Goal: Task Accomplishment & Management: Use online tool/utility

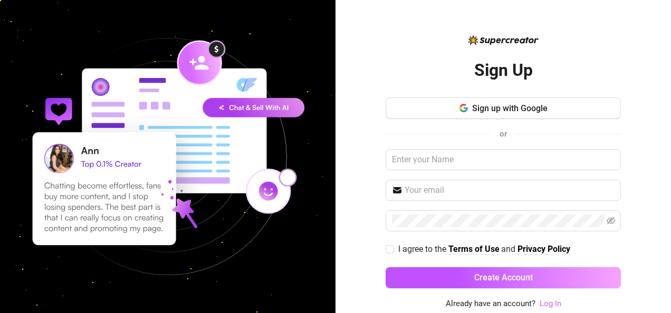
click at [547, 302] on link "Log In" at bounding box center [551, 303] width 22 height 9
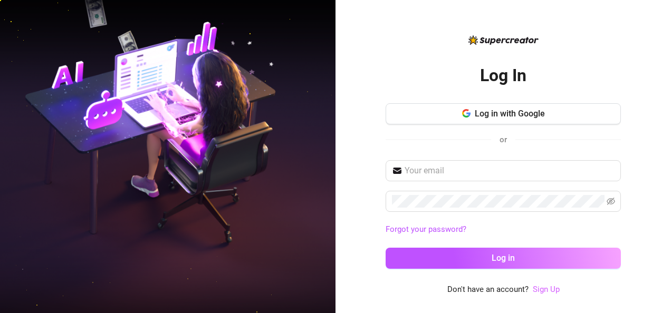
click at [543, 288] on link "Sign Up" at bounding box center [546, 289] width 27 height 9
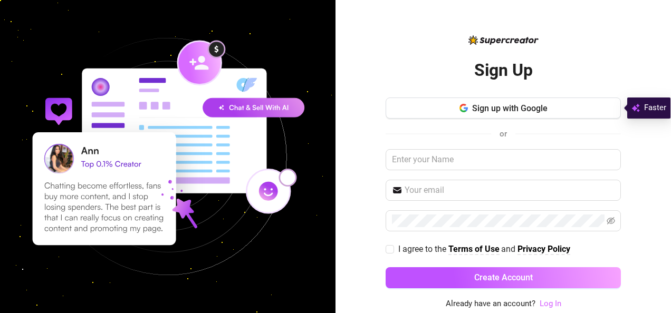
click at [553, 304] on link "Log In" at bounding box center [551, 303] width 22 height 9
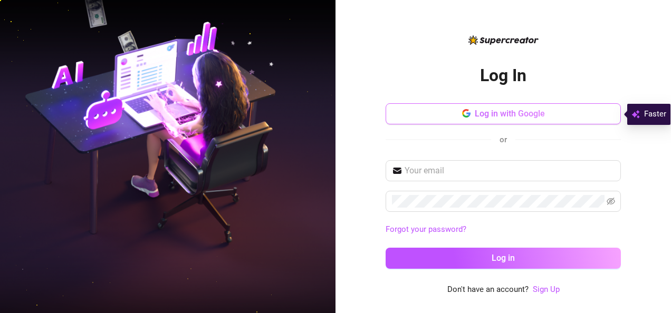
click at [448, 115] on button "Log in with Google" at bounding box center [503, 113] width 235 height 21
click at [463, 104] on button "Log in with Google" at bounding box center [503, 113] width 235 height 21
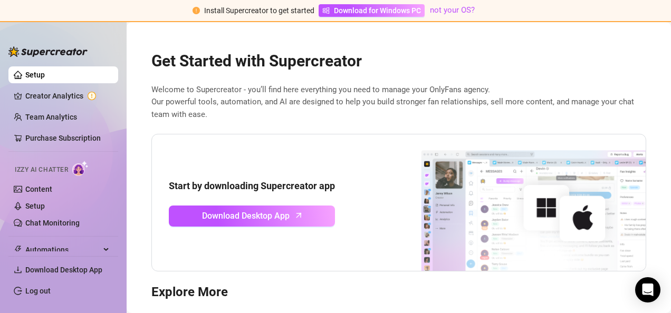
scroll to position [78, 0]
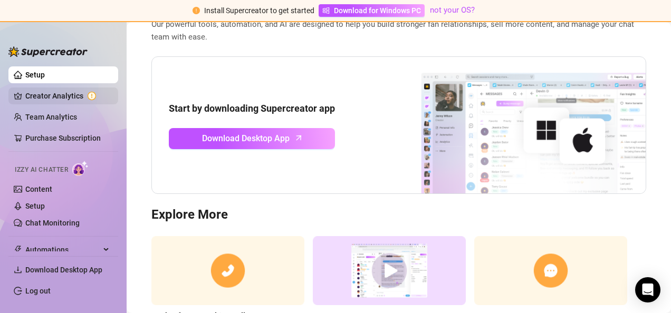
click at [70, 95] on link "Creator Analytics" at bounding box center [67, 96] width 84 height 17
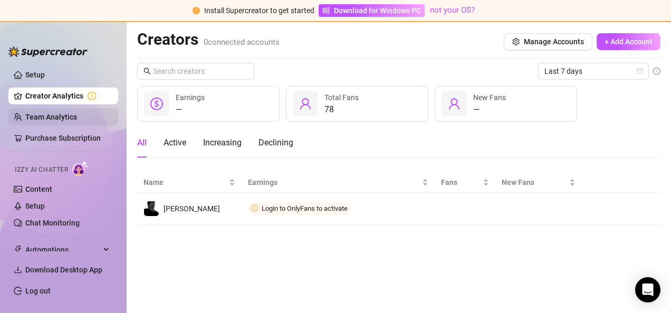
click at [34, 116] on link "Team Analytics" at bounding box center [51, 117] width 52 height 8
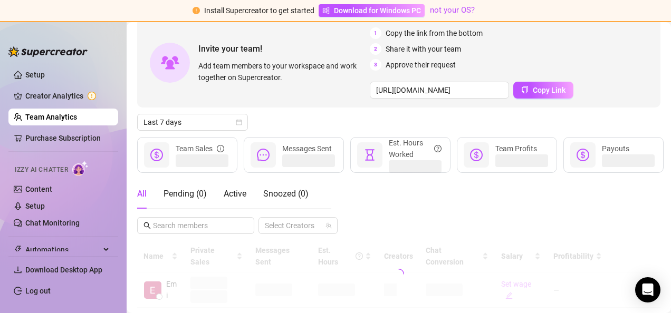
scroll to position [76, 0]
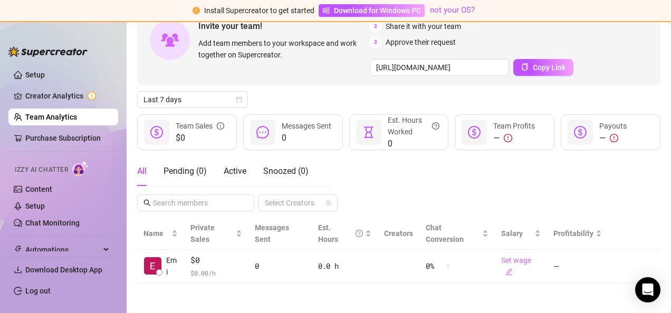
click at [39, 84] on ul "Setup Creator Analytics Team Analytics Purchase Subscription Izzy AI Chatter Co…" at bounding box center [63, 156] width 110 height 189
click at [42, 90] on link "Creator Analytics" at bounding box center [67, 96] width 84 height 17
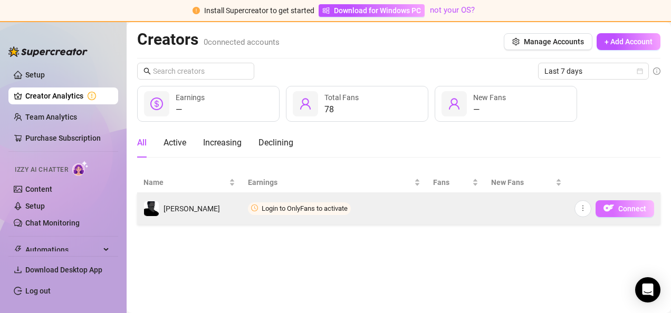
click at [623, 203] on button "Connect" at bounding box center [625, 208] width 59 height 17
click at [611, 209] on img "button" at bounding box center [609, 208] width 11 height 11
click at [608, 205] on img "button" at bounding box center [609, 208] width 11 height 11
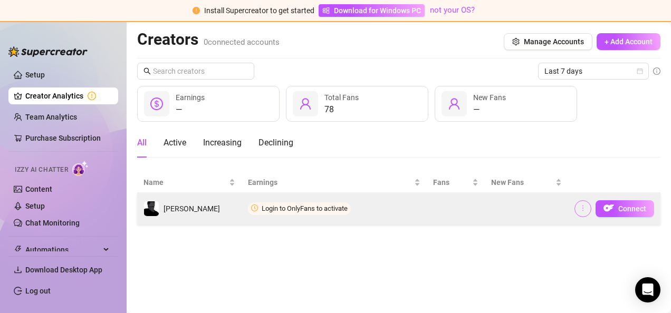
click at [582, 210] on icon "more" at bounding box center [582, 208] width 7 height 7
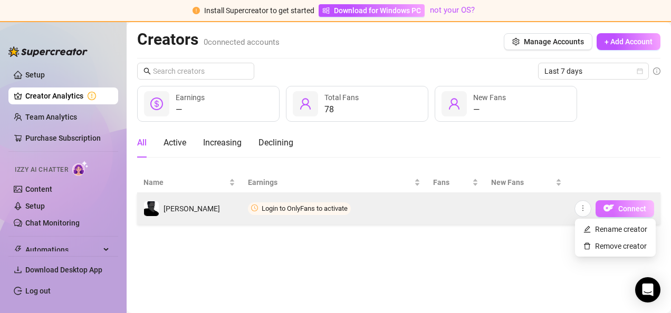
click at [621, 204] on button "Connect" at bounding box center [625, 208] width 59 height 17
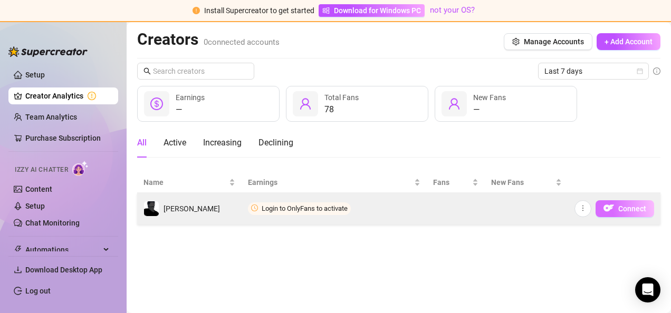
click at [618, 207] on button "Connect" at bounding box center [625, 208] width 59 height 17
click at [615, 205] on button "Connect" at bounding box center [625, 208] width 59 height 17
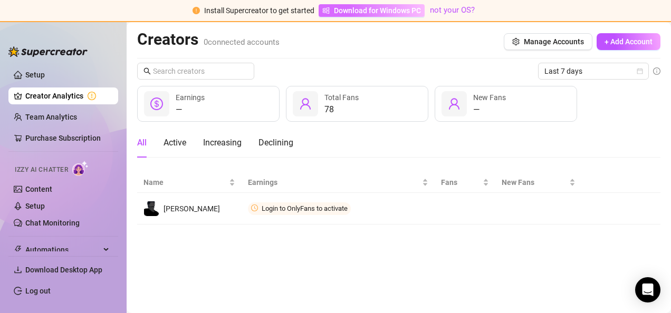
click at [377, 8] on span "Download for Windows PC" at bounding box center [377, 11] width 87 height 12
